Goal: Task Accomplishment & Management: Complete application form

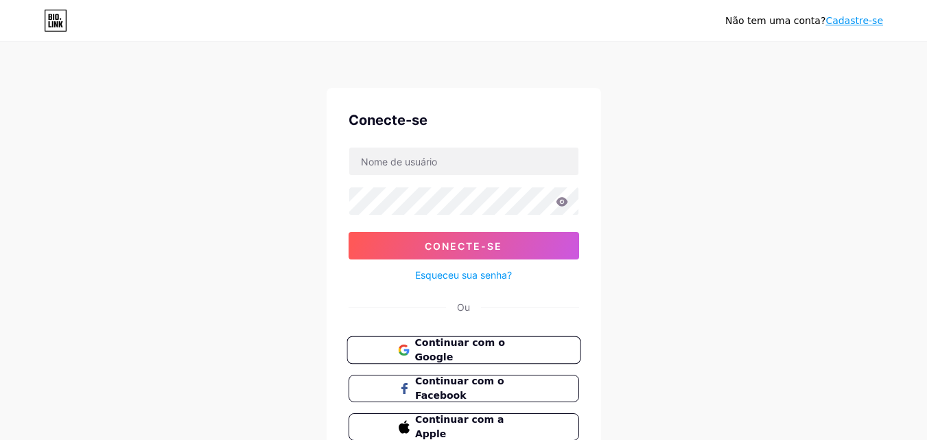
click at [401, 337] on button "Continuar com o Google" at bounding box center [463, 350] width 234 height 28
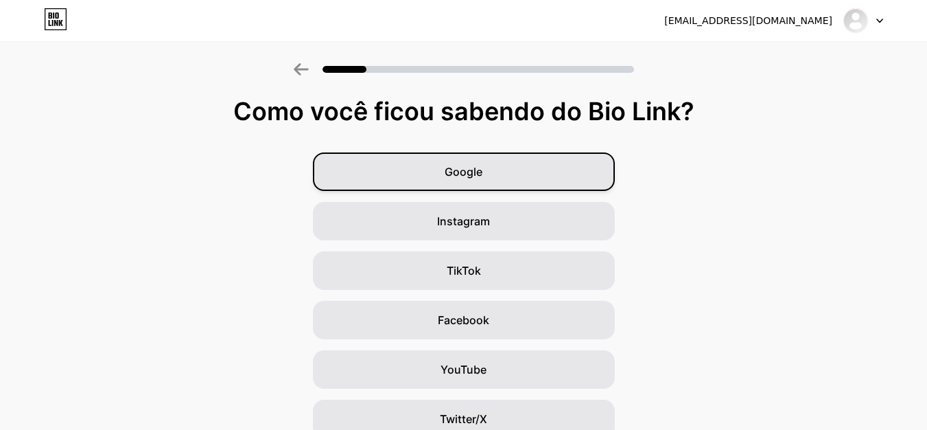
click at [411, 186] on div "Google" at bounding box center [464, 171] width 302 height 38
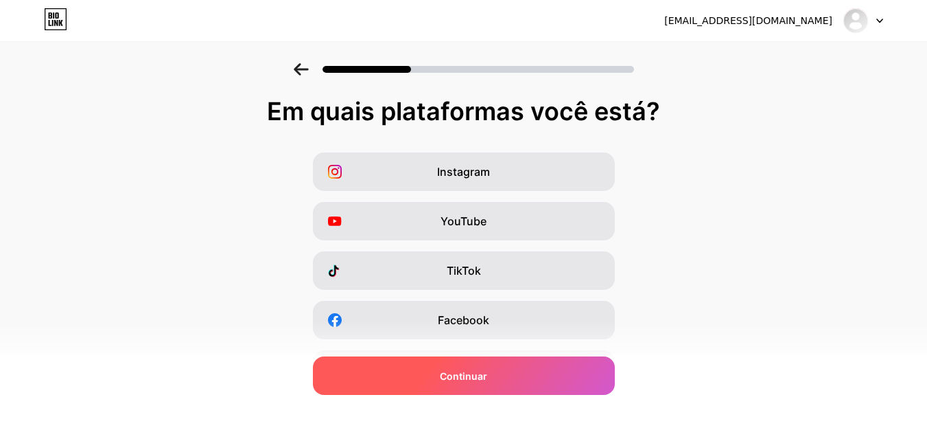
click at [380, 374] on div "Continuar" at bounding box center [464, 375] width 302 height 38
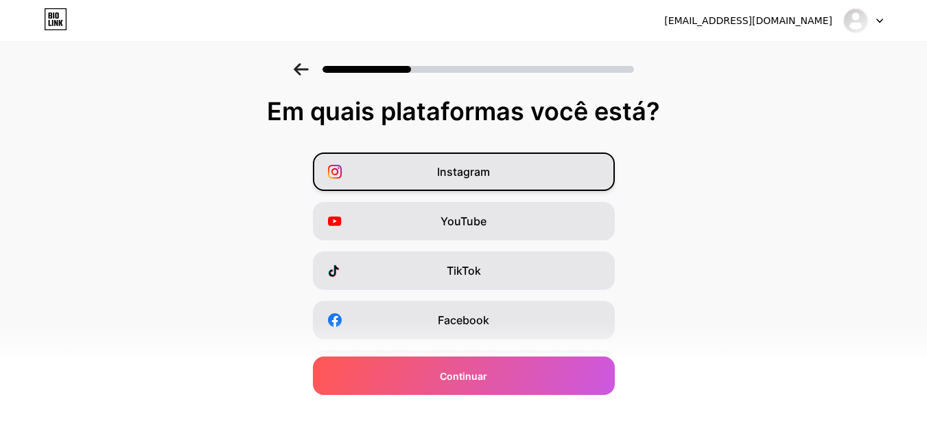
click at [442, 167] on font "Instagram" at bounding box center [463, 172] width 53 height 14
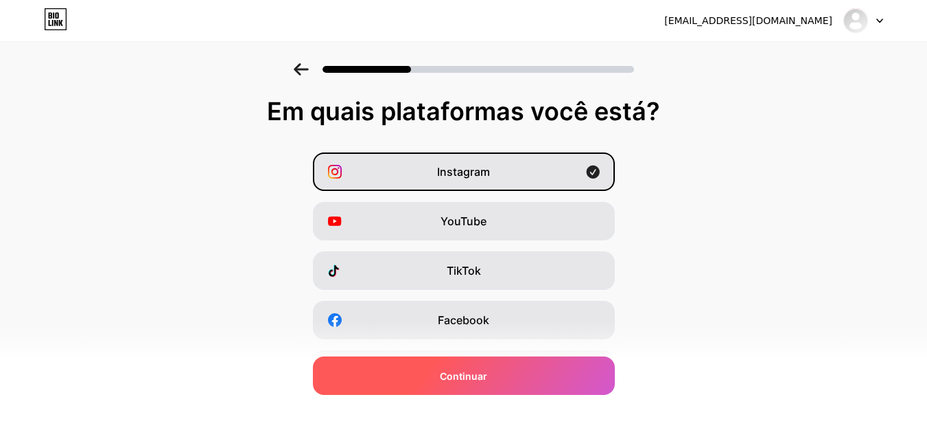
click at [386, 377] on div "Continuar" at bounding box center [464, 375] width 302 height 38
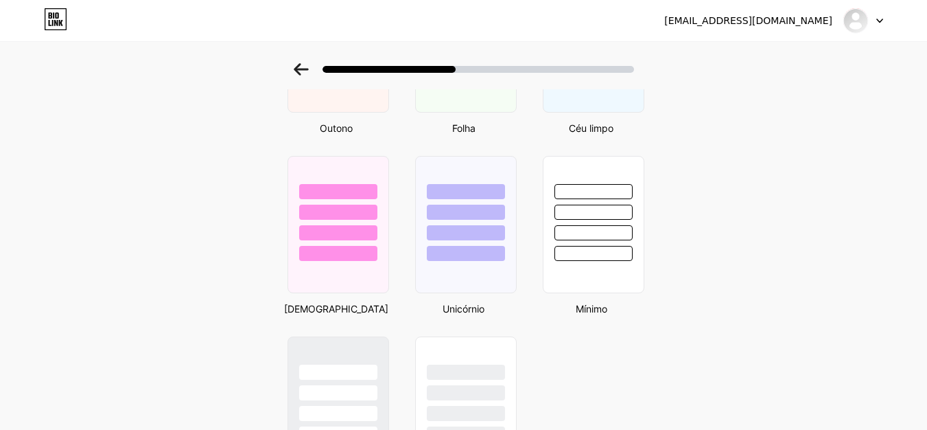
scroll to position [1219, 0]
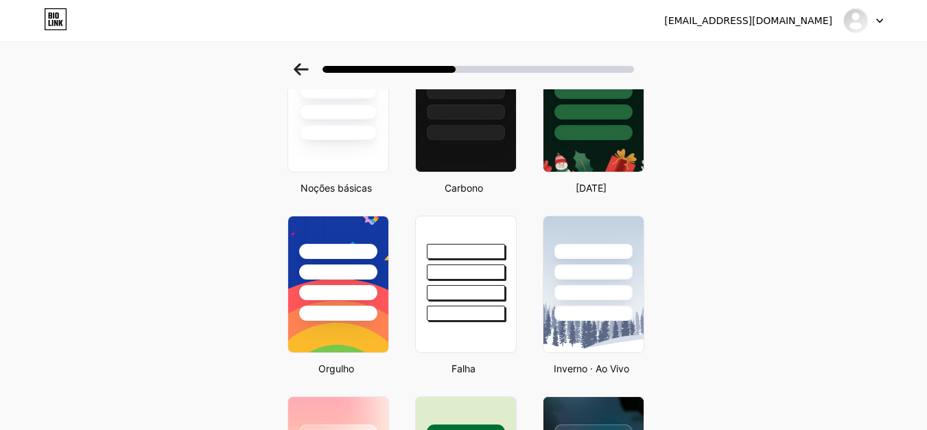
scroll to position [0, 0]
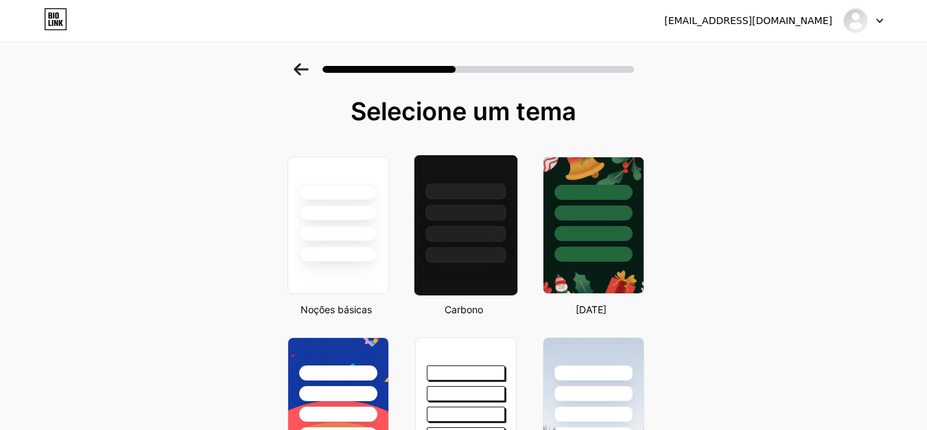
click at [459, 233] on div at bounding box center [465, 234] width 80 height 16
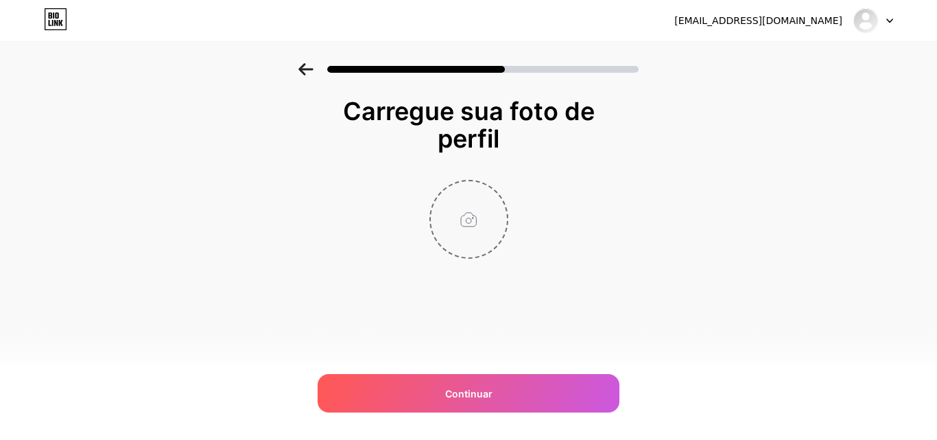
click at [478, 226] on input "file" at bounding box center [469, 219] width 76 height 76
type input "C:\fakepath\WhatsApp Image 2025-10-14 at 14.34.05 (1).jpeg"
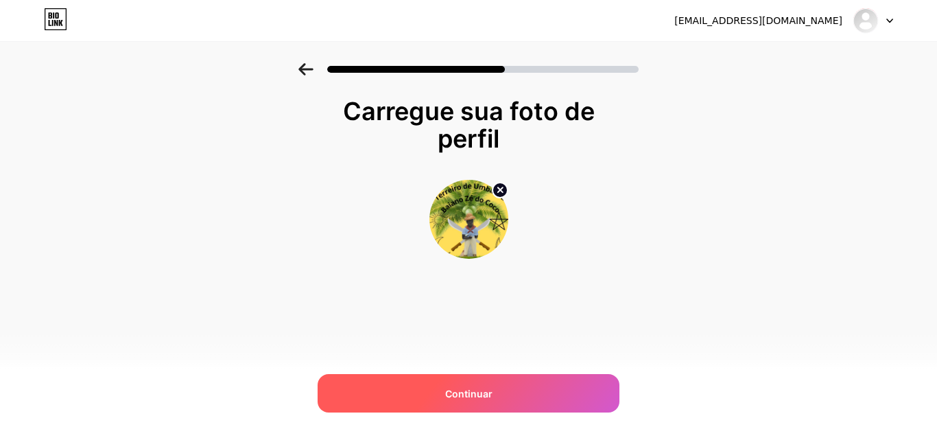
click at [421, 395] on div "Continuar" at bounding box center [469, 393] width 302 height 38
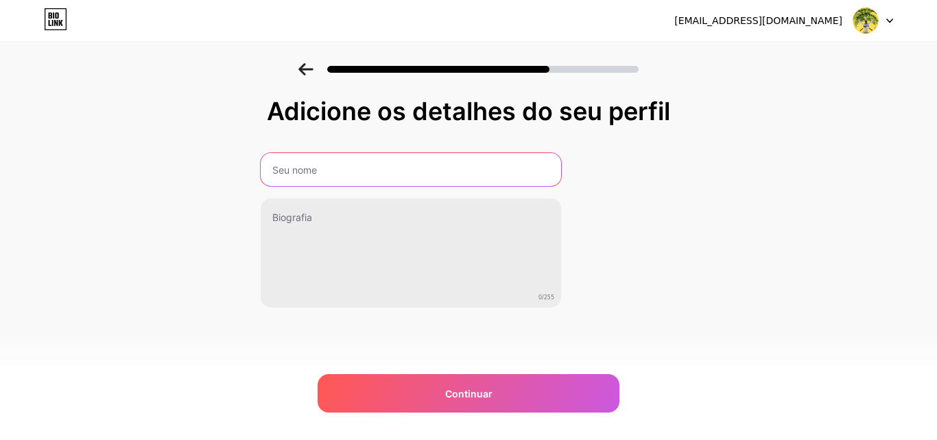
click at [399, 168] on input "text" at bounding box center [411, 169] width 301 height 33
type input "Umbanda"
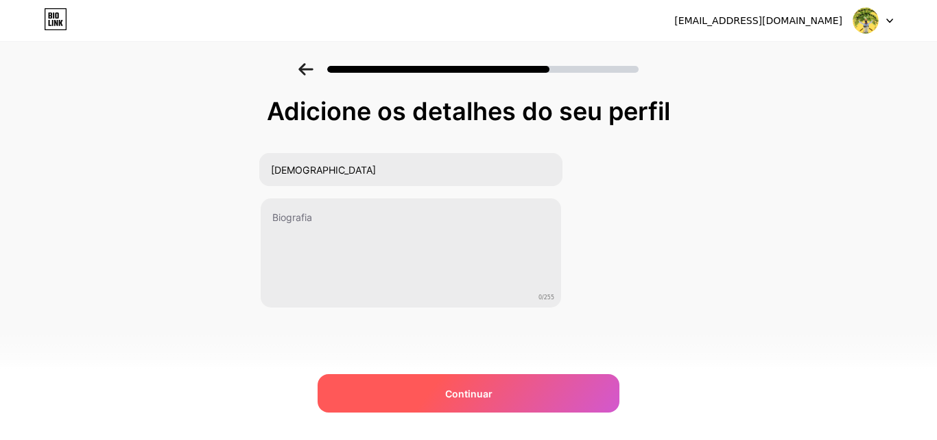
click at [446, 391] on font "Continuar" at bounding box center [468, 394] width 47 height 12
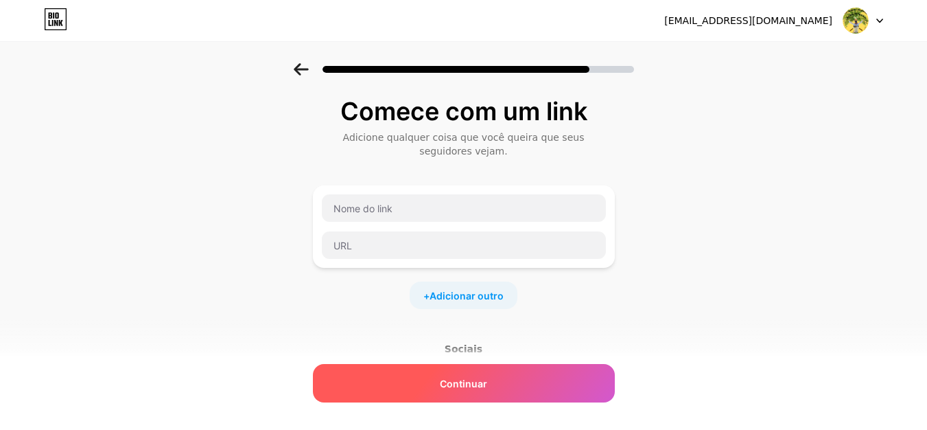
click at [473, 381] on font "Continuar" at bounding box center [463, 383] width 47 height 12
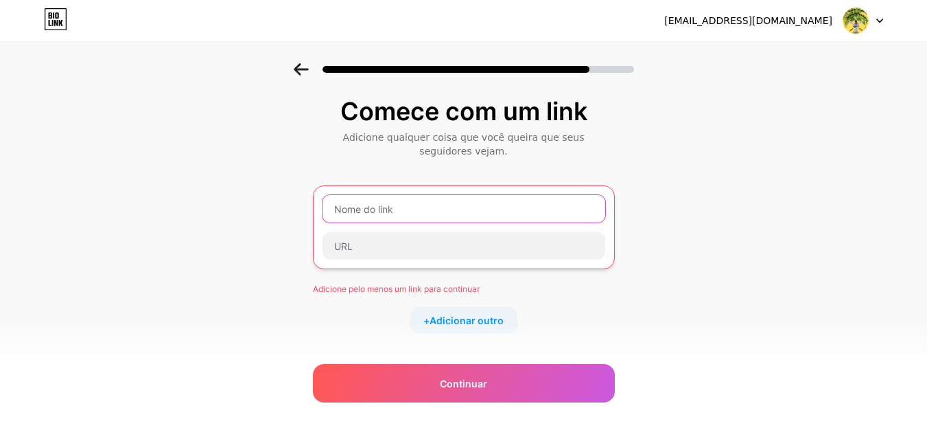
click at [386, 201] on input "text" at bounding box center [463, 208] width 283 height 27
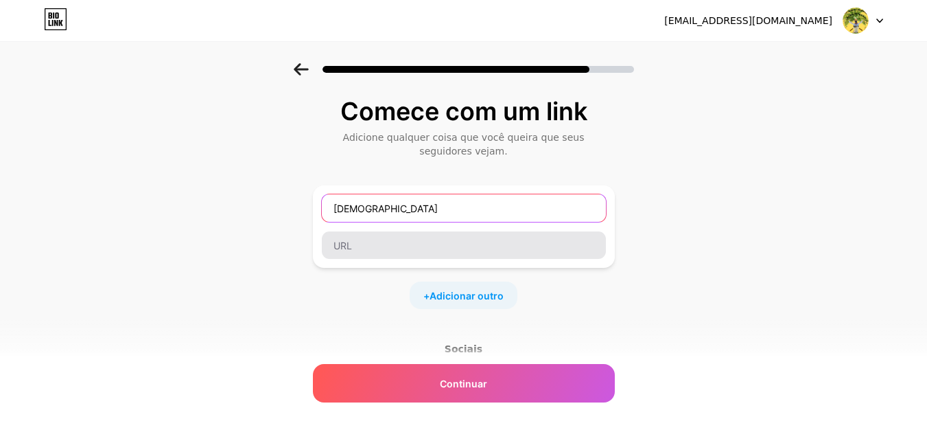
type input "Umbanda"
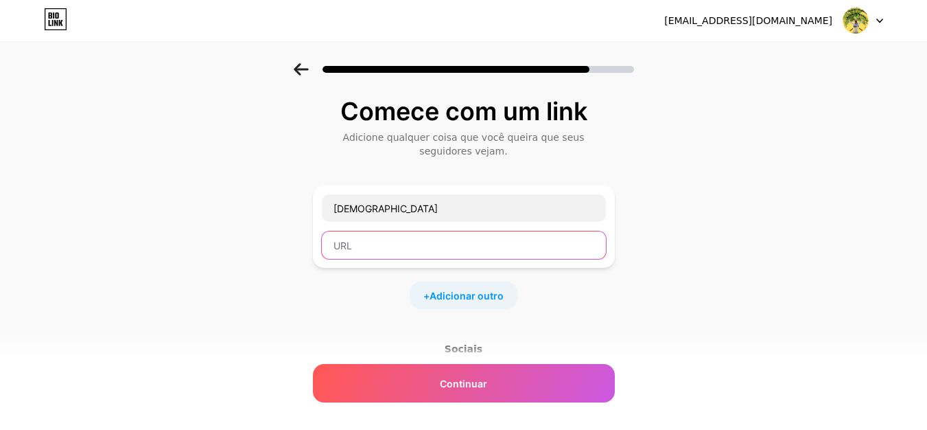
click at [409, 238] on input "text" at bounding box center [464, 244] width 284 height 27
paste input "https://www.instagram.com/terreiro.umbanda.ze.do.coco?igsh=MXJzcXNvc3Brano3Yw=="
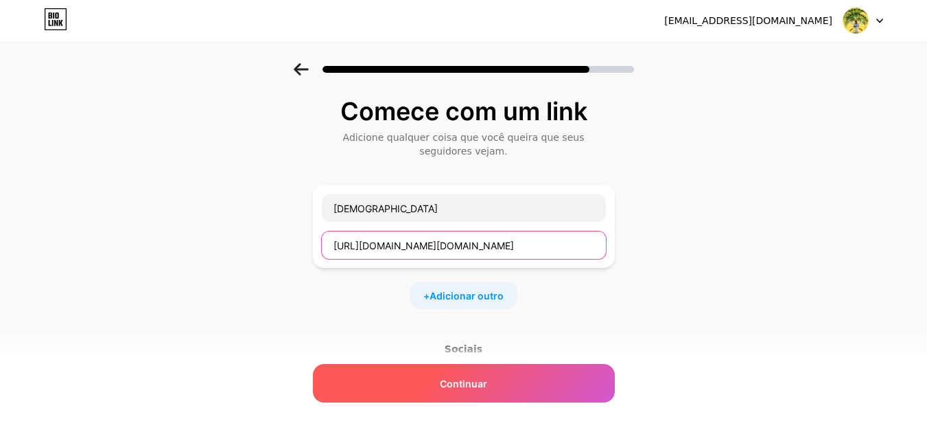
type input "https://www.instagram.com/terreiro.umbanda.ze.do.coco?igsh=MXJzcXNvc3Brano3Yw=="
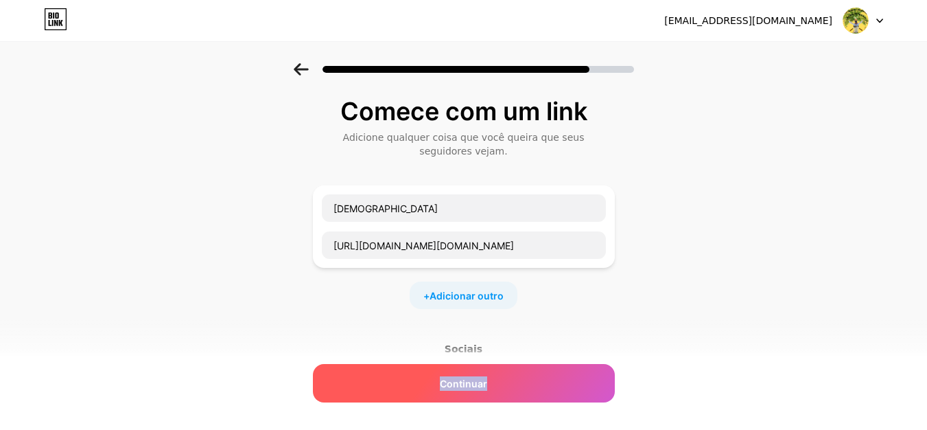
click at [426, 389] on div "Continuar" at bounding box center [464, 383] width 302 height 38
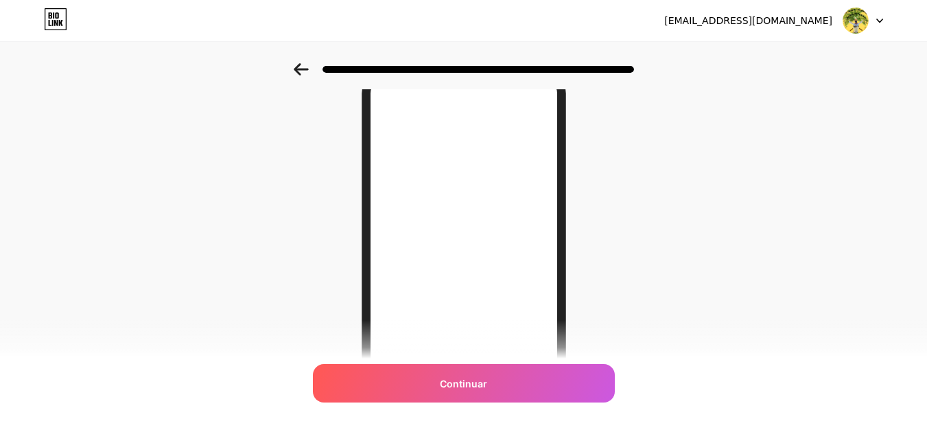
scroll to position [137, 0]
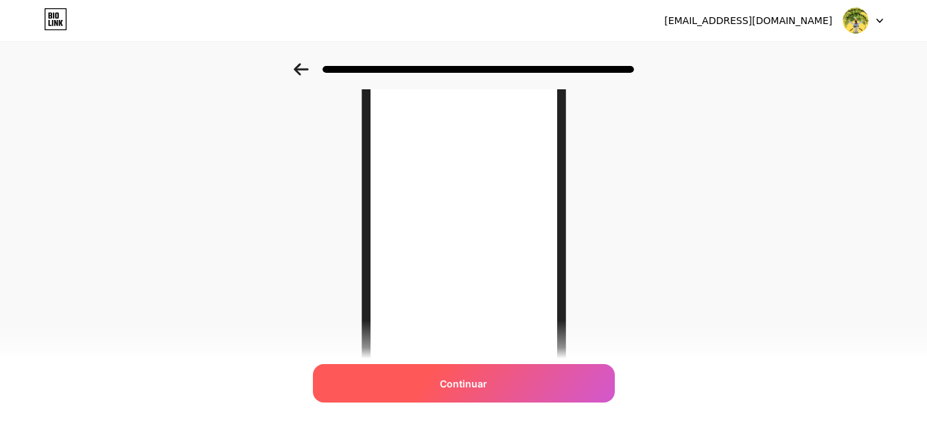
click at [473, 390] on span "Continuar" at bounding box center [463, 383] width 47 height 14
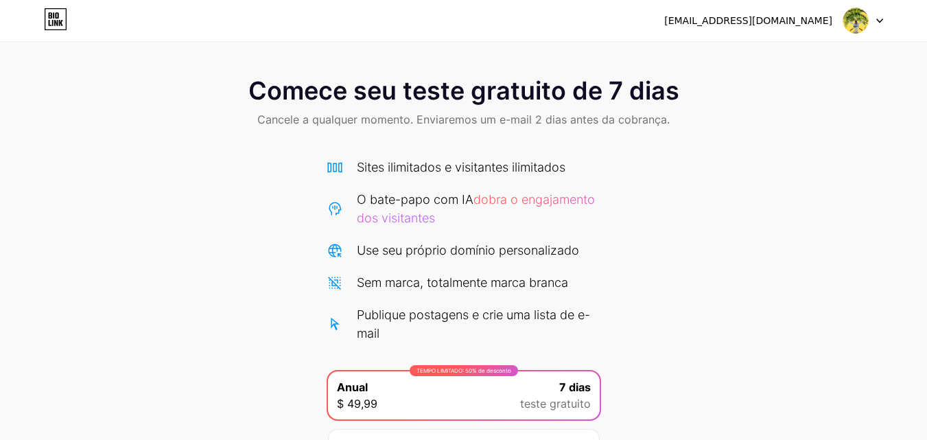
click at [47, 14] on icon at bounding box center [55, 19] width 23 height 22
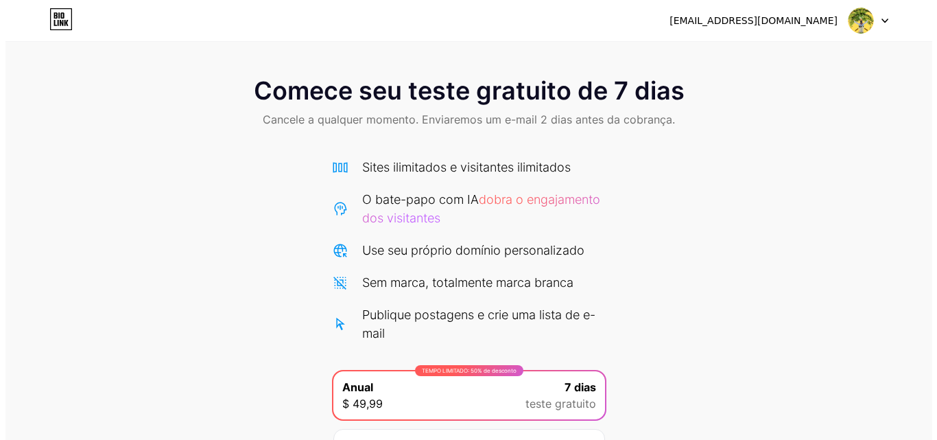
scroll to position [150, 0]
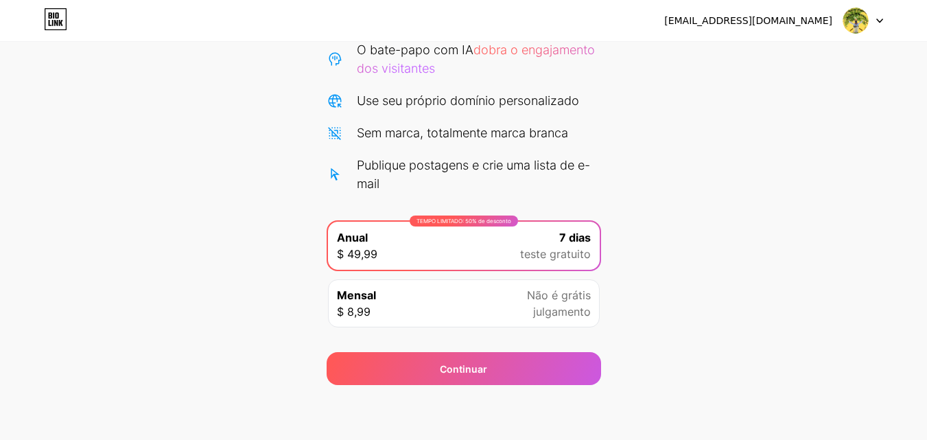
click at [452, 293] on div "Mensal $ 8,99 Não é grátis julgamento" at bounding box center [464, 303] width 272 height 48
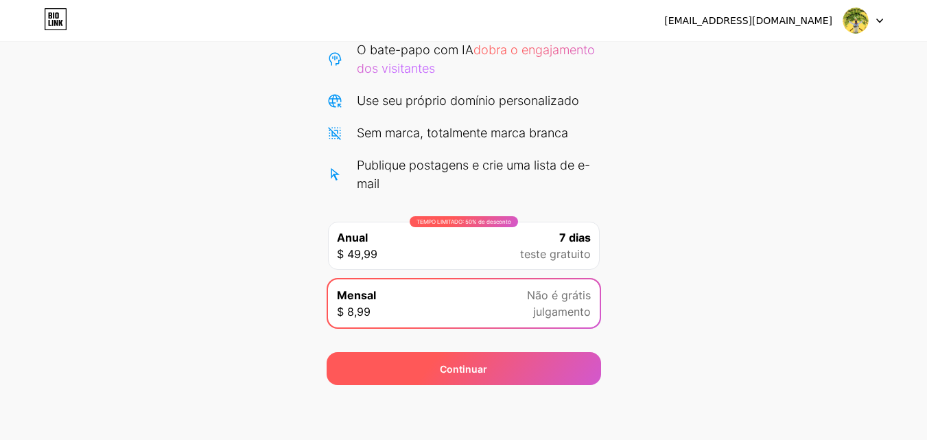
click at [515, 353] on div "Continuar" at bounding box center [464, 368] width 274 height 33
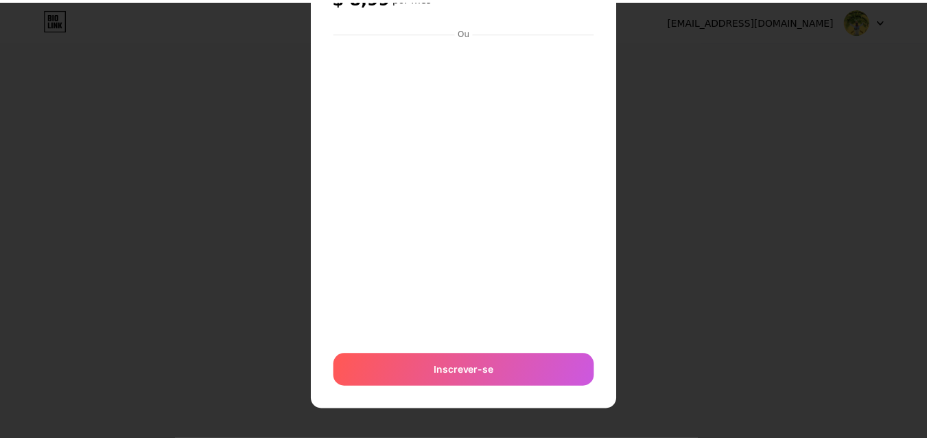
scroll to position [0, 0]
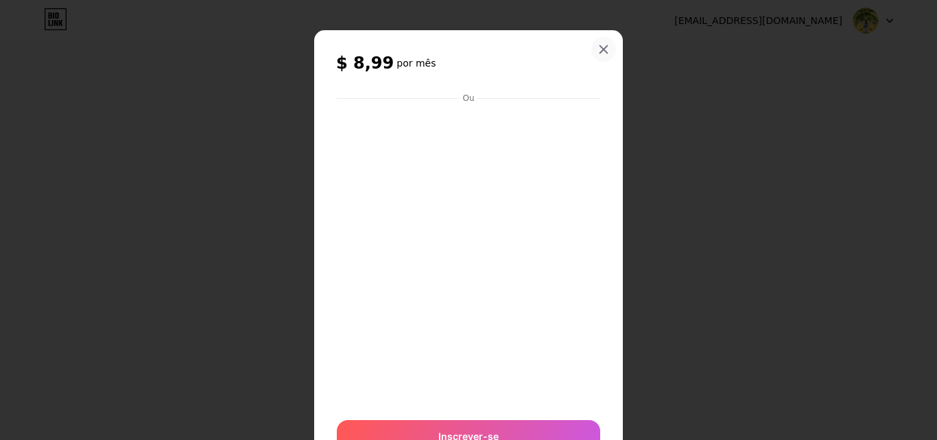
click at [598, 51] on icon at bounding box center [603, 49] width 11 height 11
